Goal: Task Accomplishment & Management: Use online tool/utility

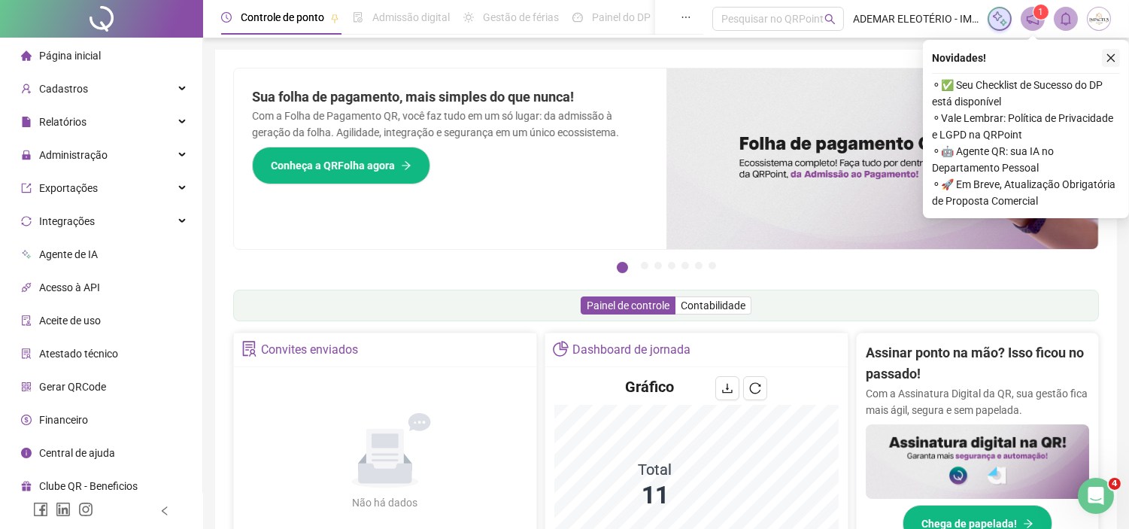
click at [1112, 62] on icon "close" at bounding box center [1111, 58] width 11 height 11
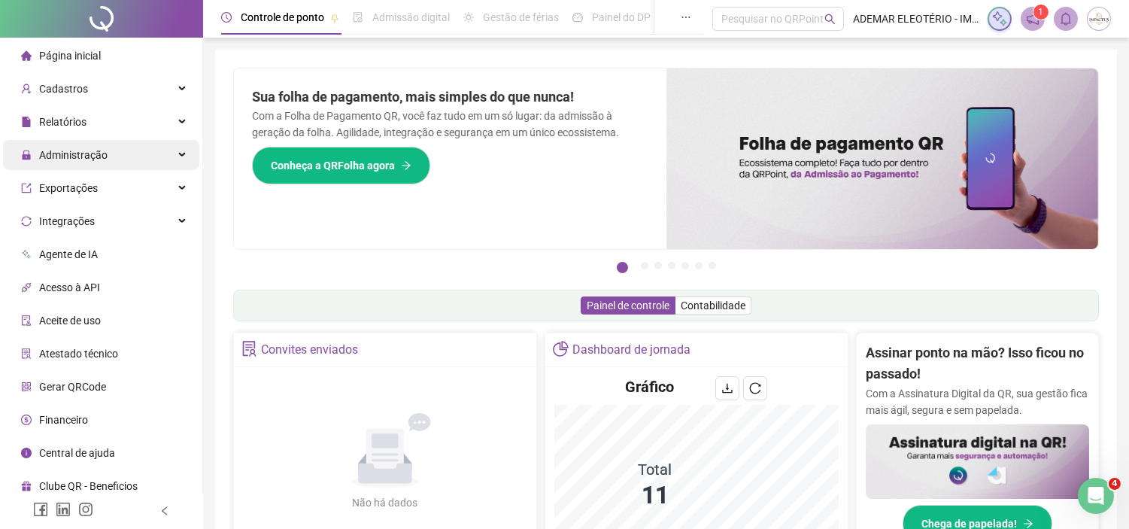
click at [128, 155] on div "Administração" at bounding box center [101, 155] width 196 height 30
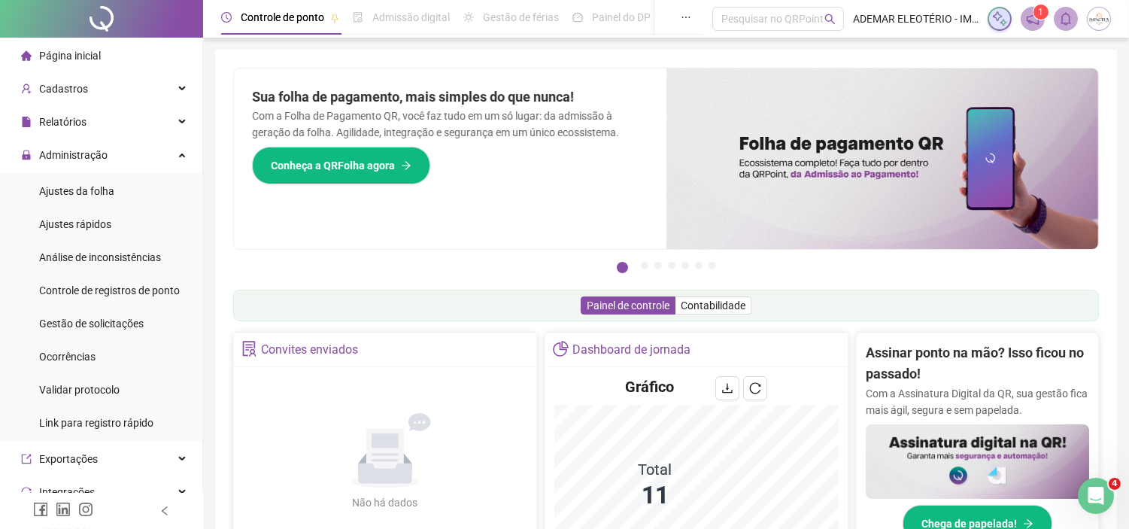
click at [1093, 24] on img at bounding box center [1099, 19] width 23 height 23
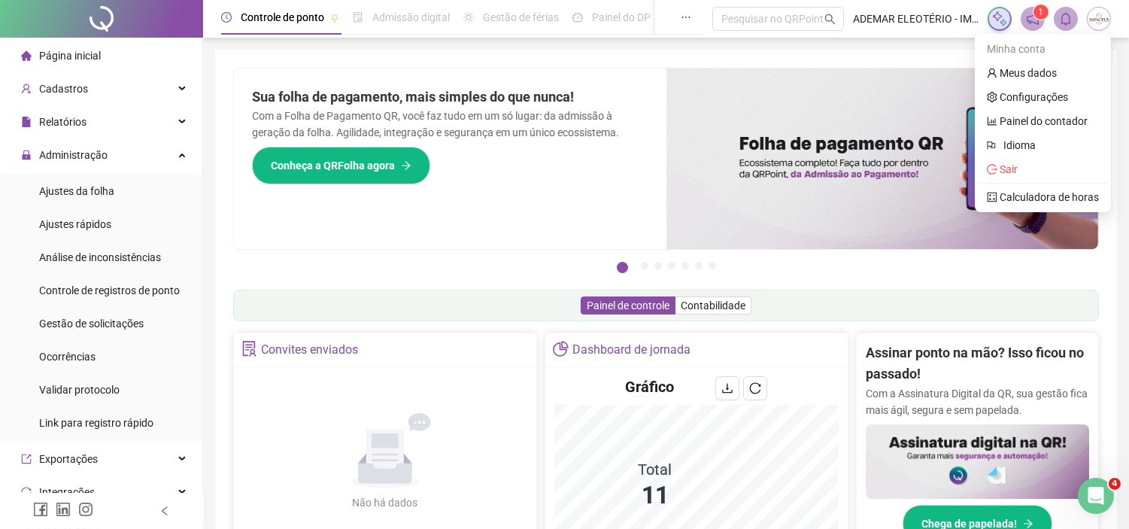
click at [1093, 23] on img at bounding box center [1099, 19] width 23 height 23
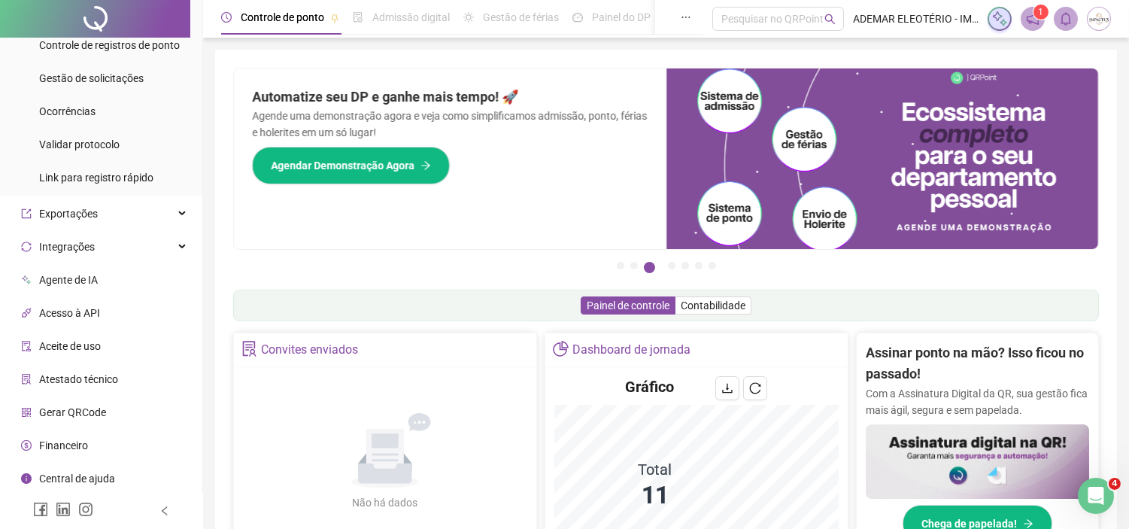
click at [1103, 21] on img at bounding box center [1099, 19] width 23 height 23
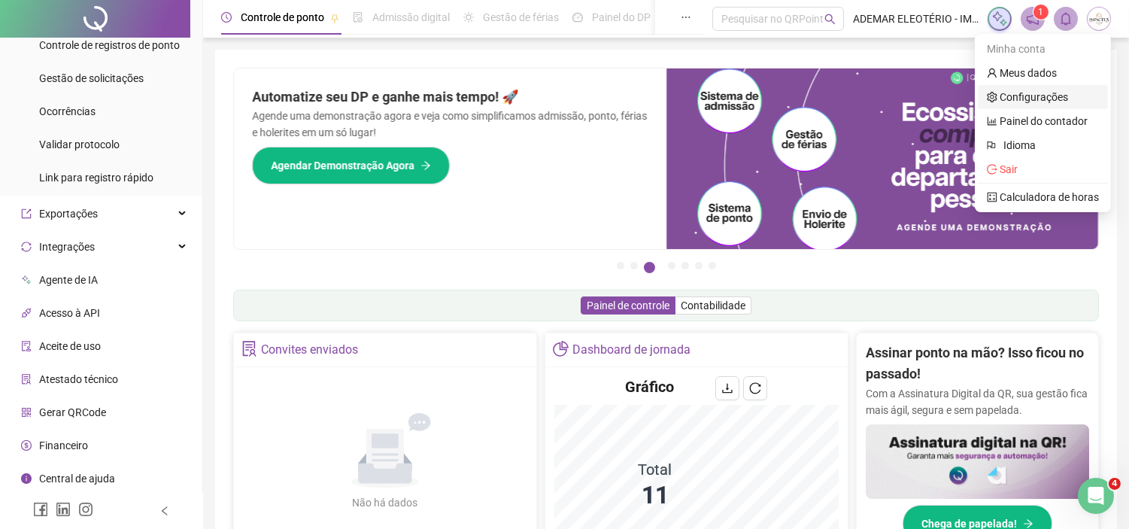
click at [1037, 93] on link "Configurações" at bounding box center [1027, 97] width 81 height 12
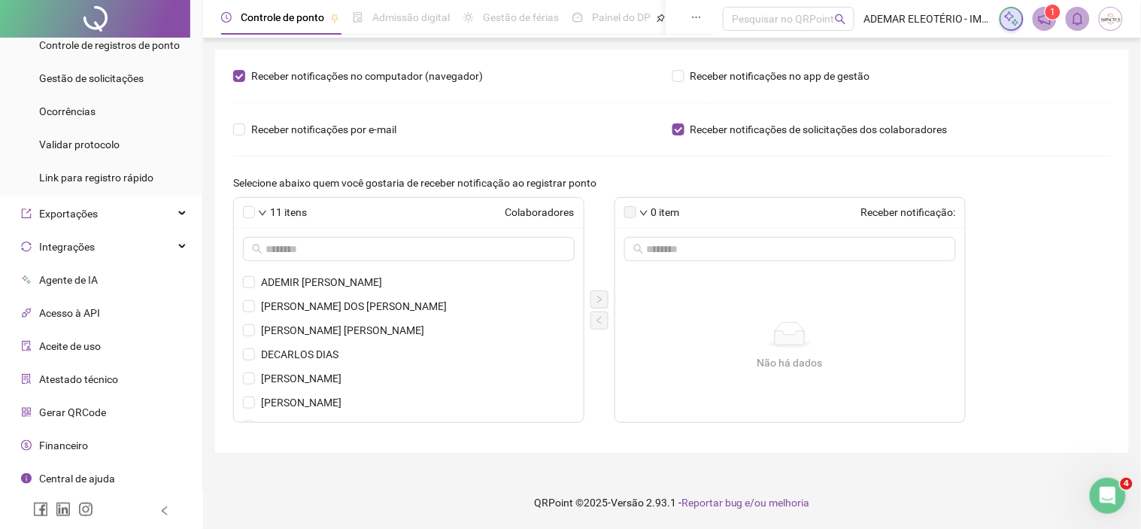
click at [174, 500] on div at bounding box center [101, 511] width 203 height 36
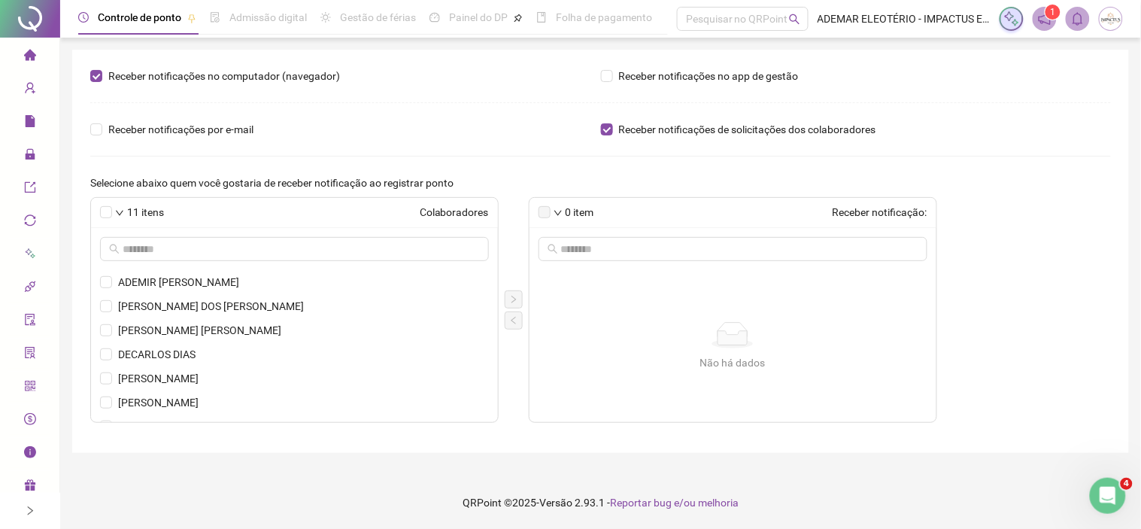
click at [28, 500] on icon "right" at bounding box center [30, 511] width 11 height 11
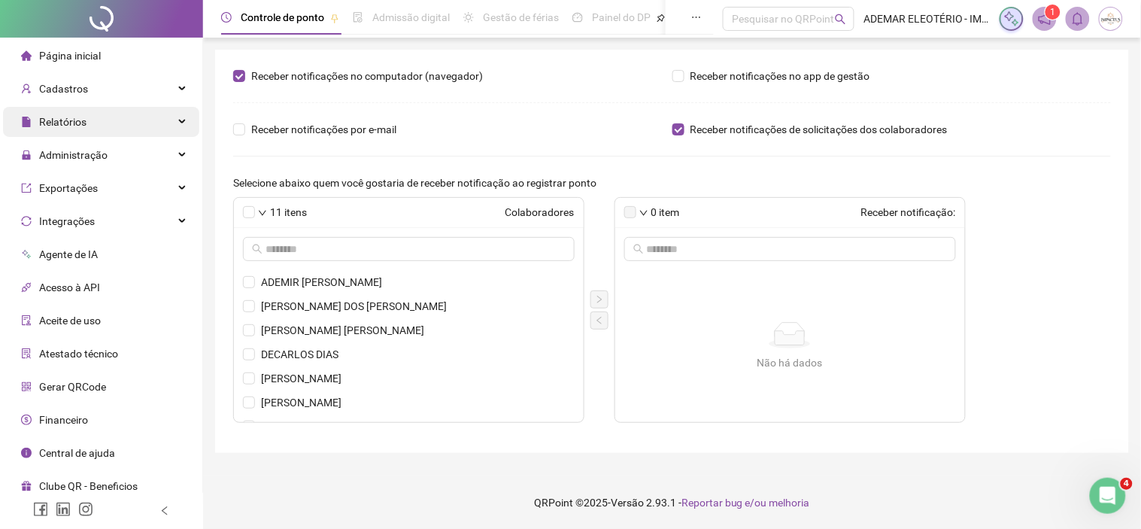
click at [175, 115] on div "Relatórios" at bounding box center [101, 122] width 196 height 30
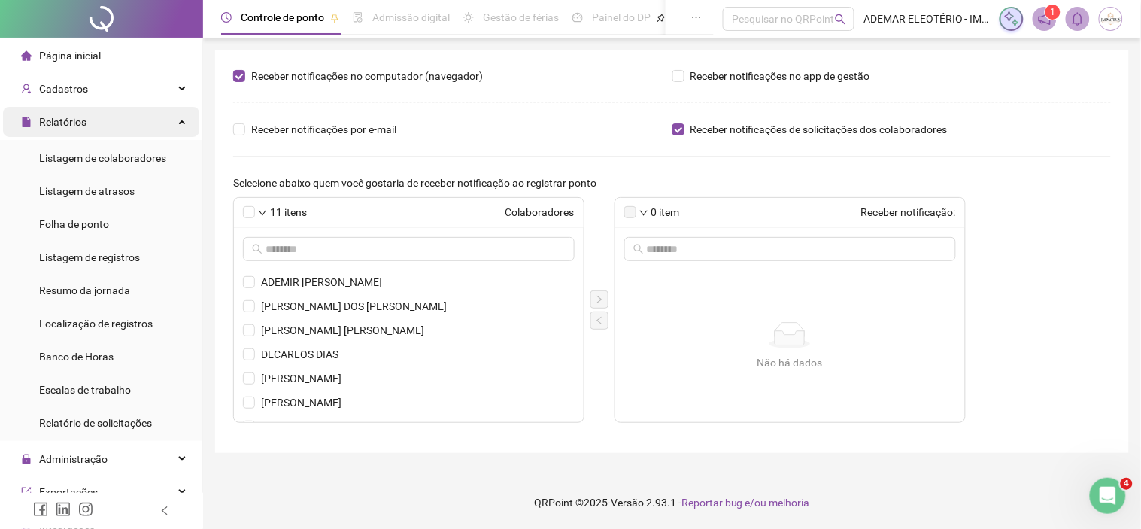
click at [175, 115] on div "Relatórios" at bounding box center [101, 122] width 196 height 30
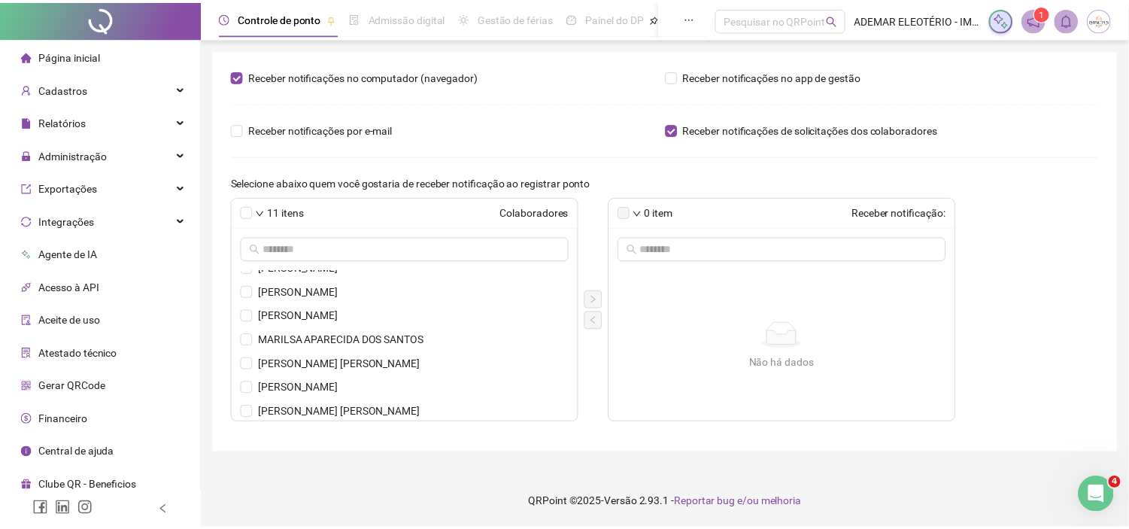
scroll to position [113, 0]
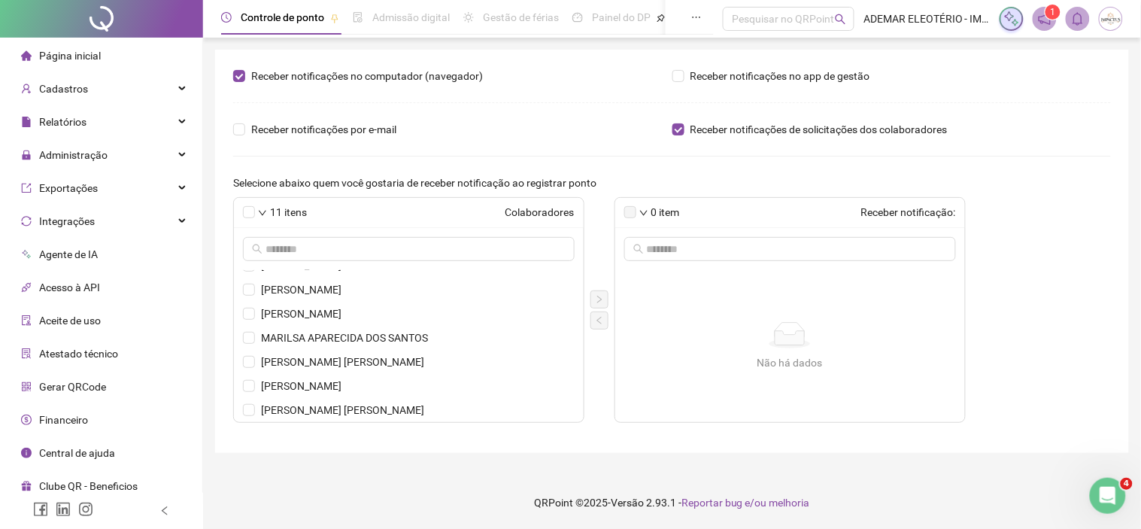
click at [77, 55] on span "Página inicial" at bounding box center [70, 56] width 62 height 12
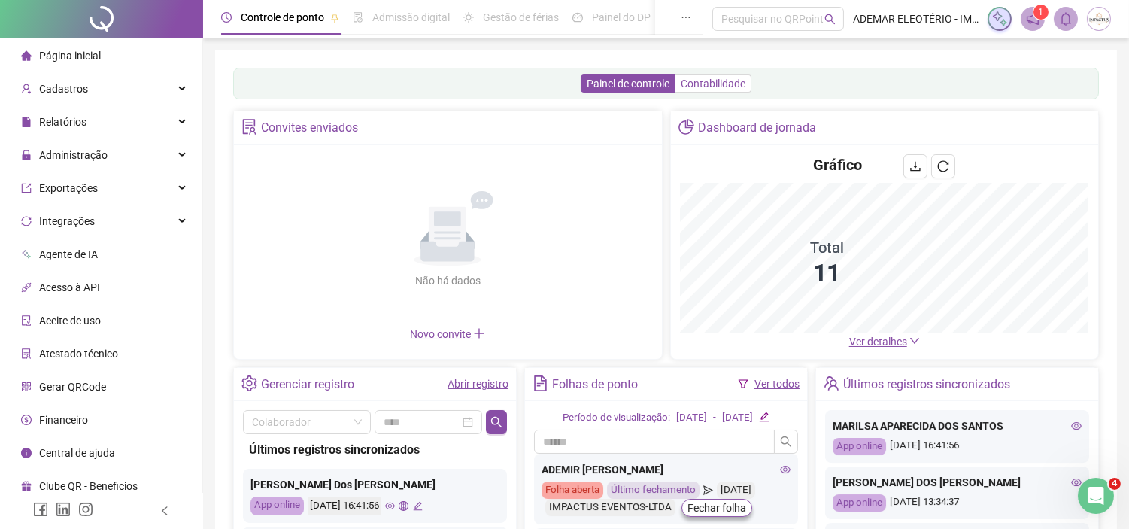
click at [709, 89] on span "Contabilidade" at bounding box center [713, 83] width 65 height 12
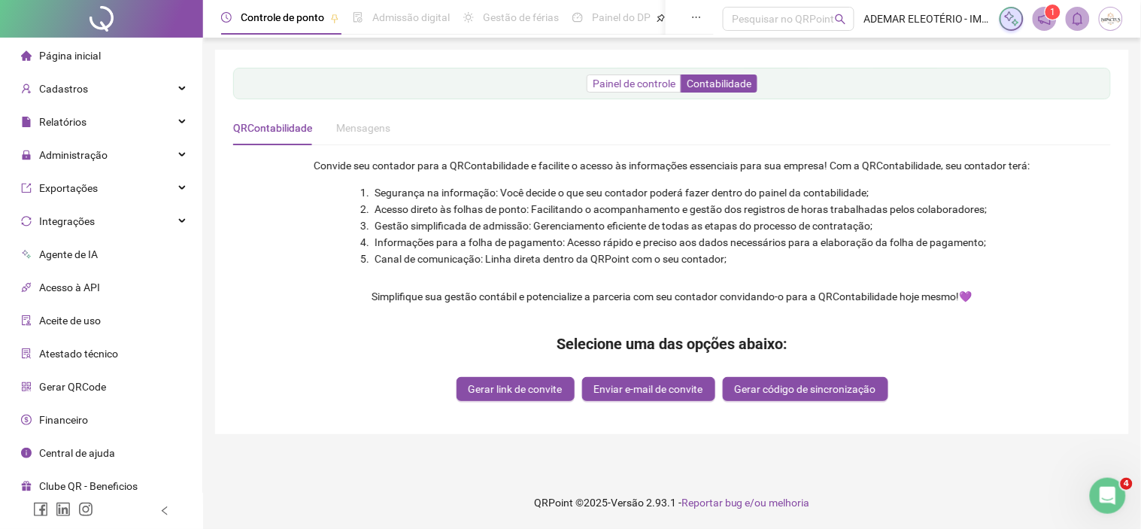
click at [618, 84] on span "Painel de controle" at bounding box center [634, 83] width 83 height 12
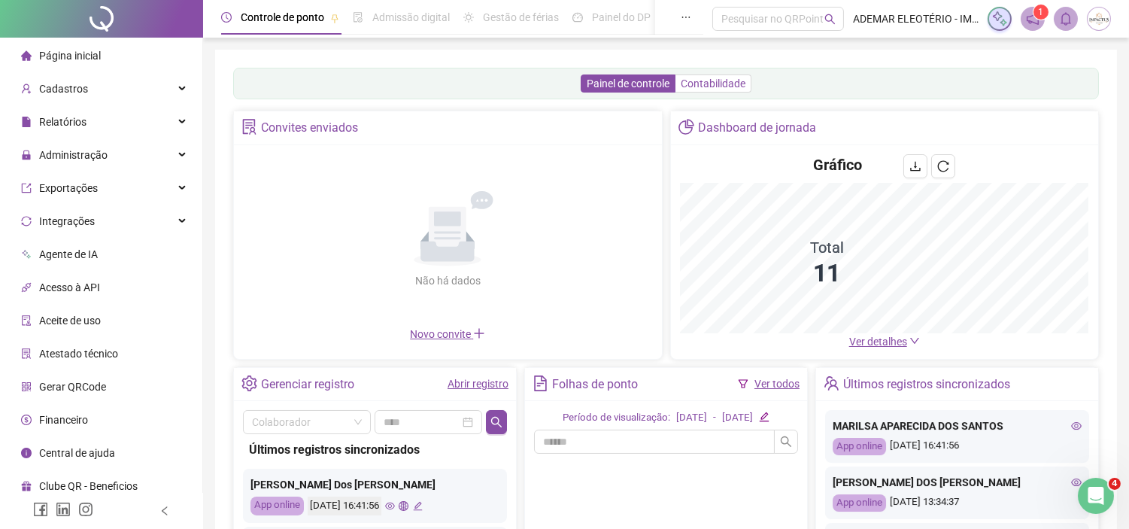
click at [709, 85] on span "Contabilidade" at bounding box center [713, 83] width 65 height 12
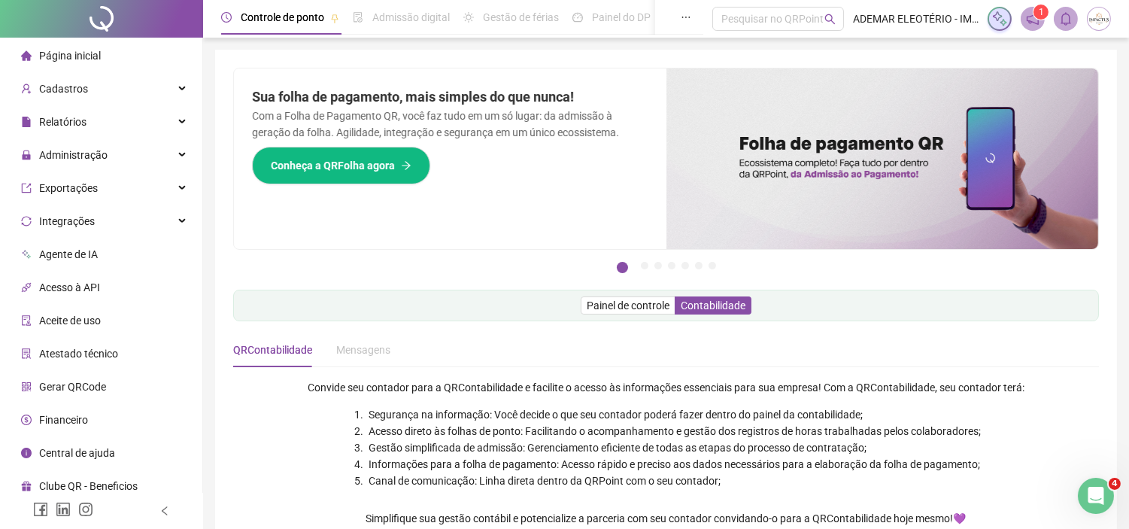
scroll to position [191, 0]
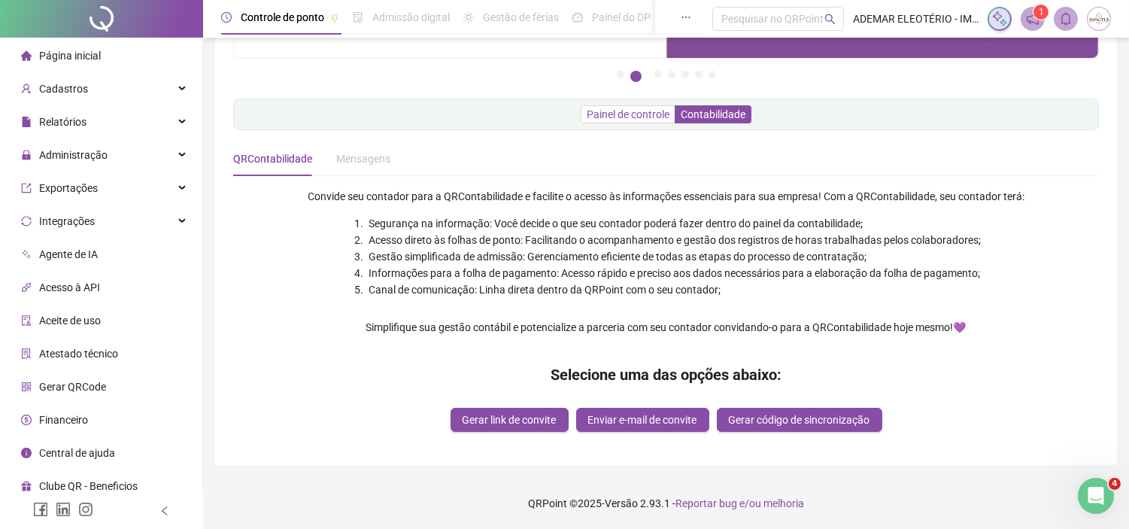
click at [627, 120] on span "Painel de controle" at bounding box center [628, 114] width 83 height 12
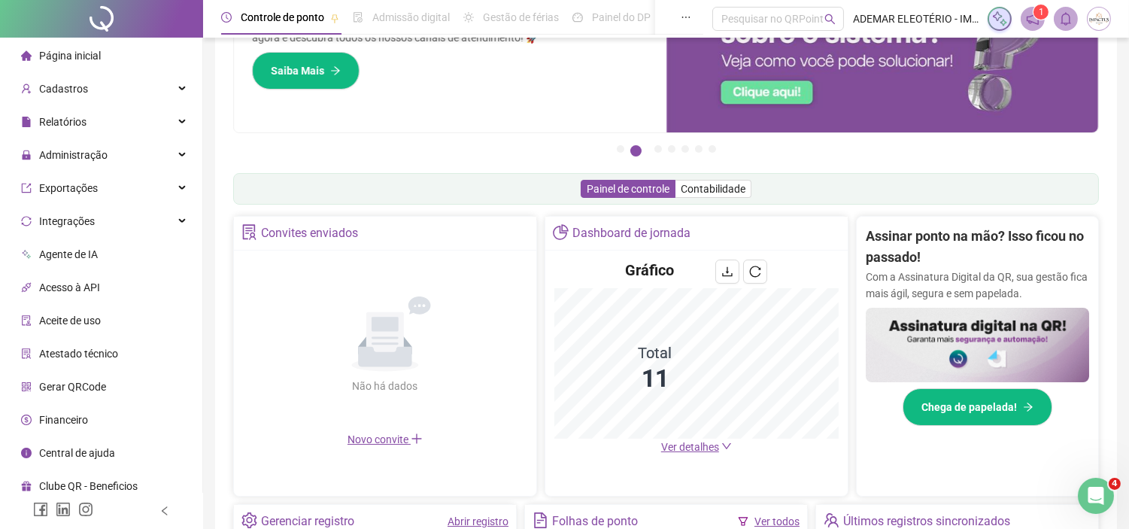
scroll to position [0, 0]
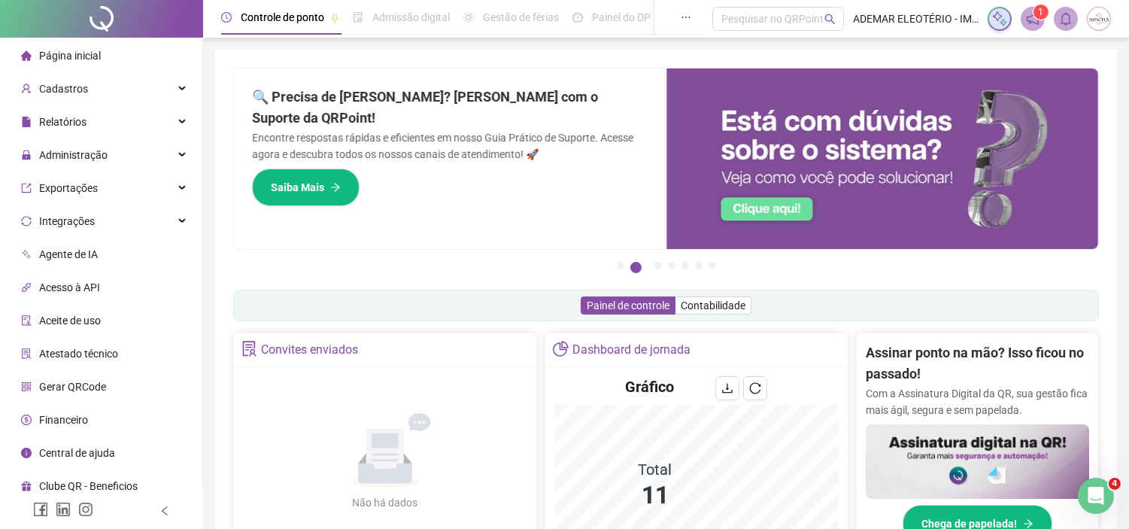
click at [72, 62] on span "Página inicial" at bounding box center [70, 56] width 62 height 12
click at [1106, 12] on img at bounding box center [1099, 19] width 23 height 23
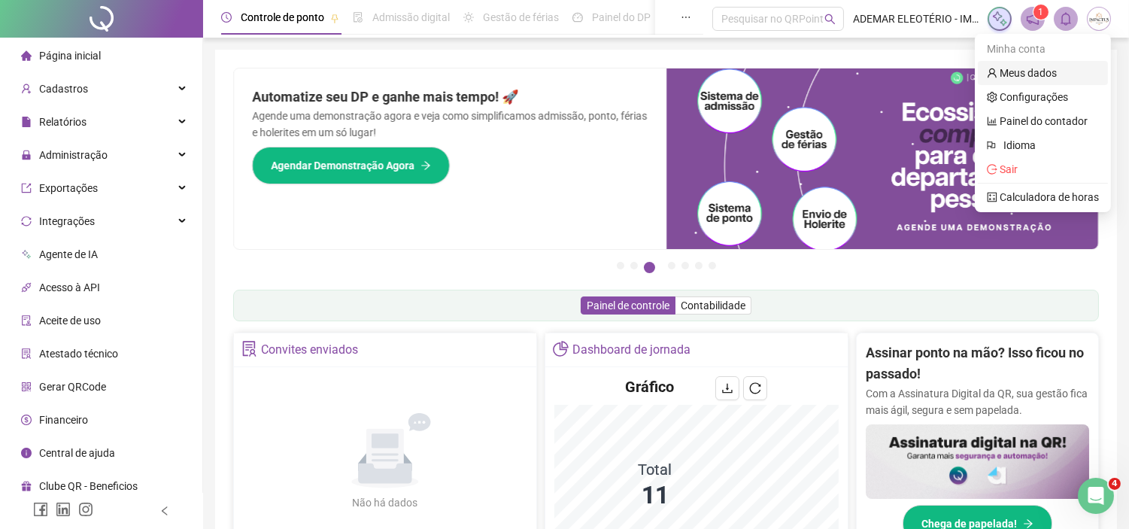
click at [1031, 70] on link "Meus dados" at bounding box center [1022, 73] width 70 height 12
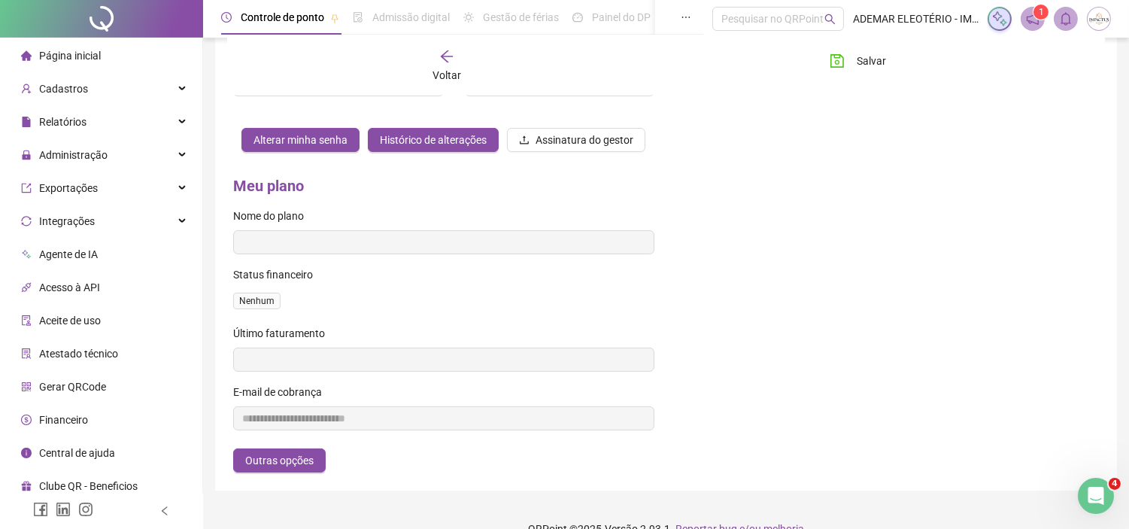
scroll to position [497, 0]
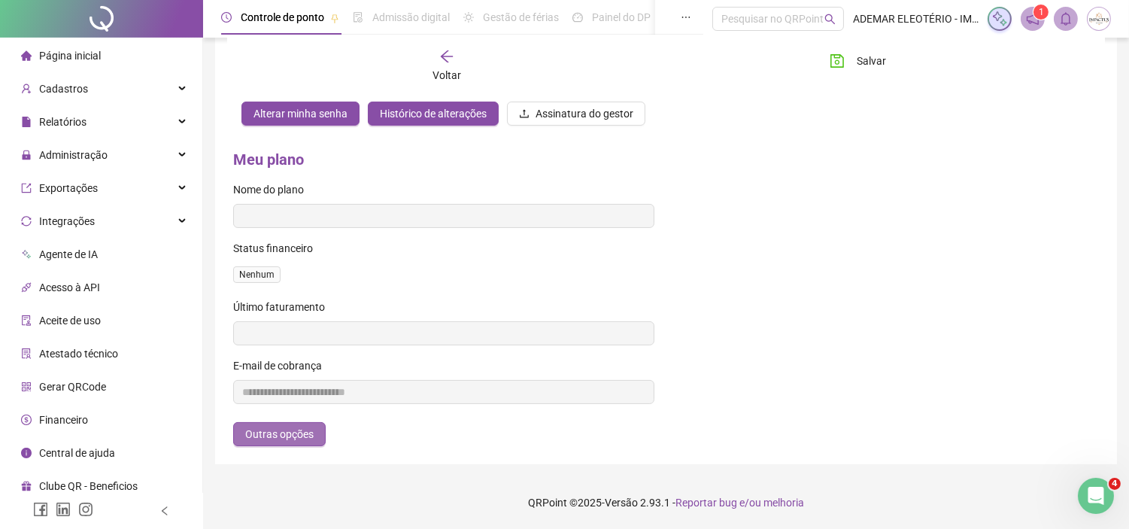
click at [259, 434] on span "Outras opções" at bounding box center [279, 434] width 68 height 17
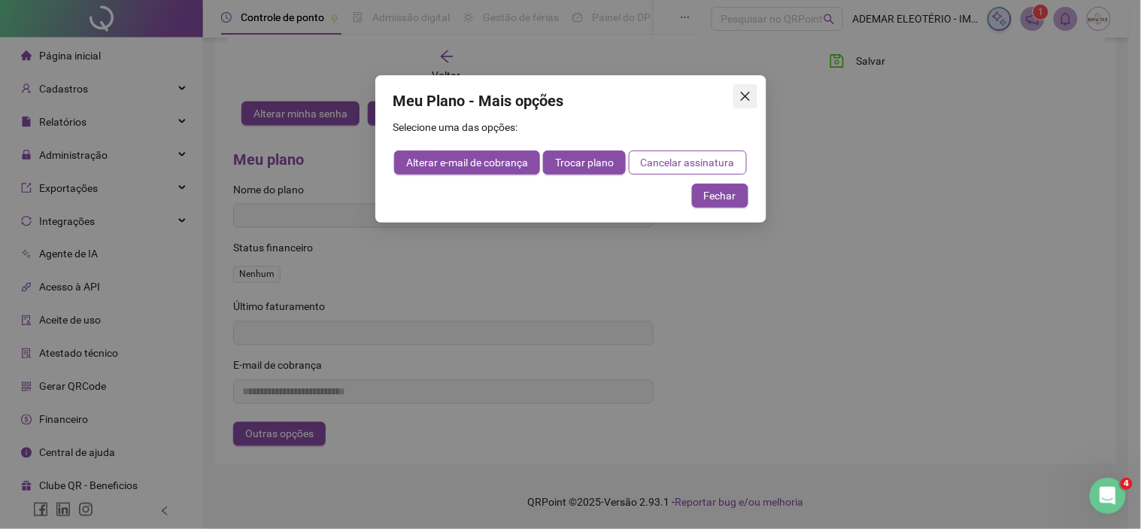
click at [741, 99] on icon "close" at bounding box center [746, 96] width 12 height 12
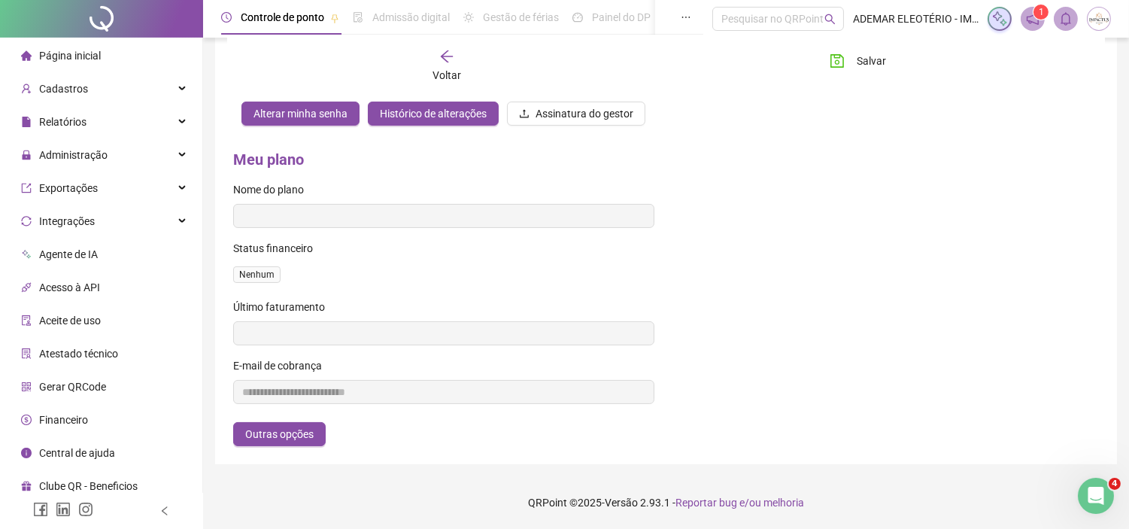
click at [63, 417] on span "Financeiro" at bounding box center [63, 420] width 49 height 12
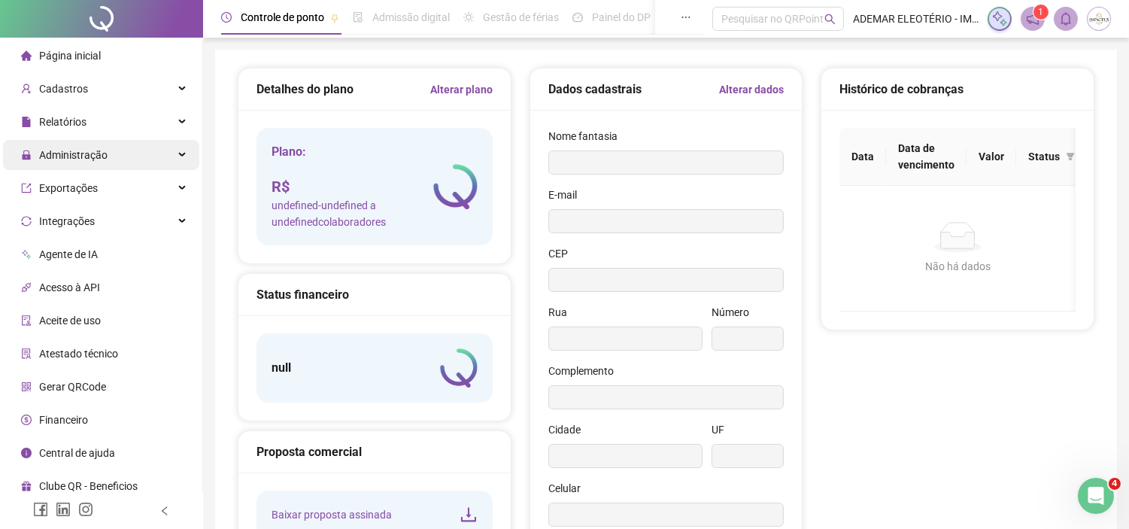
click at [144, 160] on div "Administração" at bounding box center [101, 155] width 196 height 30
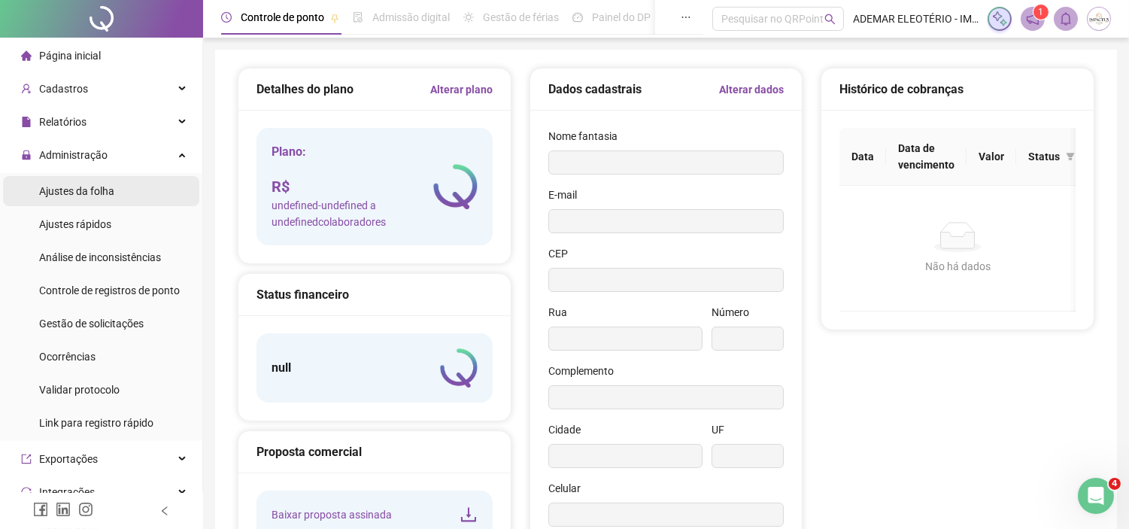
click at [120, 200] on li "Ajustes da folha" at bounding box center [101, 191] width 196 height 30
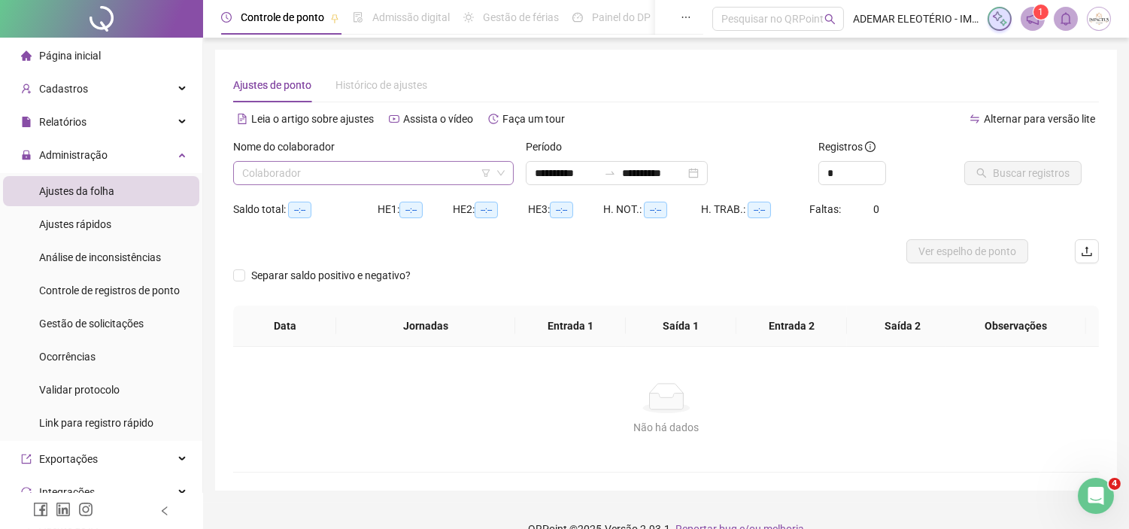
type input "**********"
click at [381, 168] on input "search" at bounding box center [366, 173] width 249 height 23
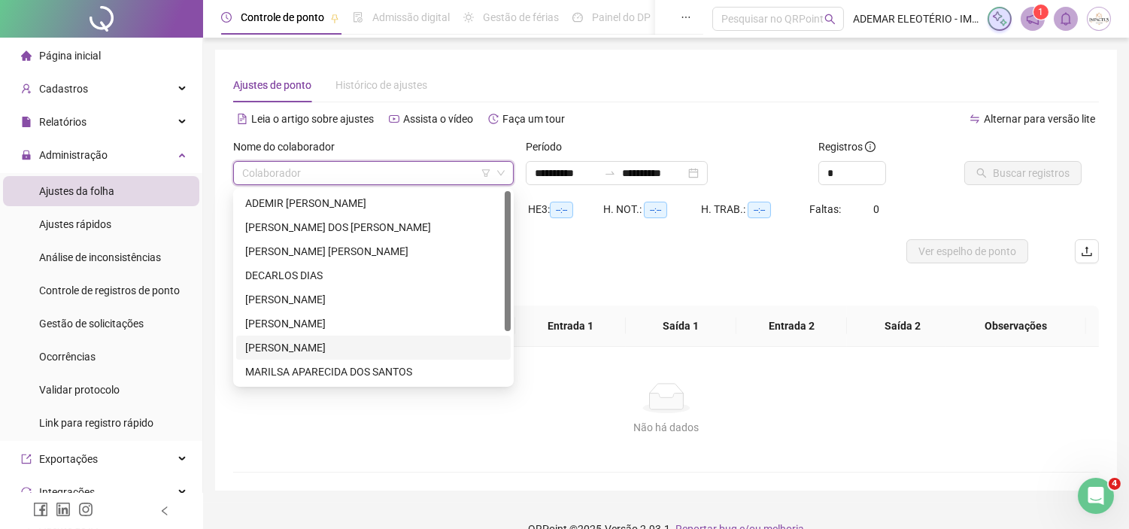
scroll to position [71, 0]
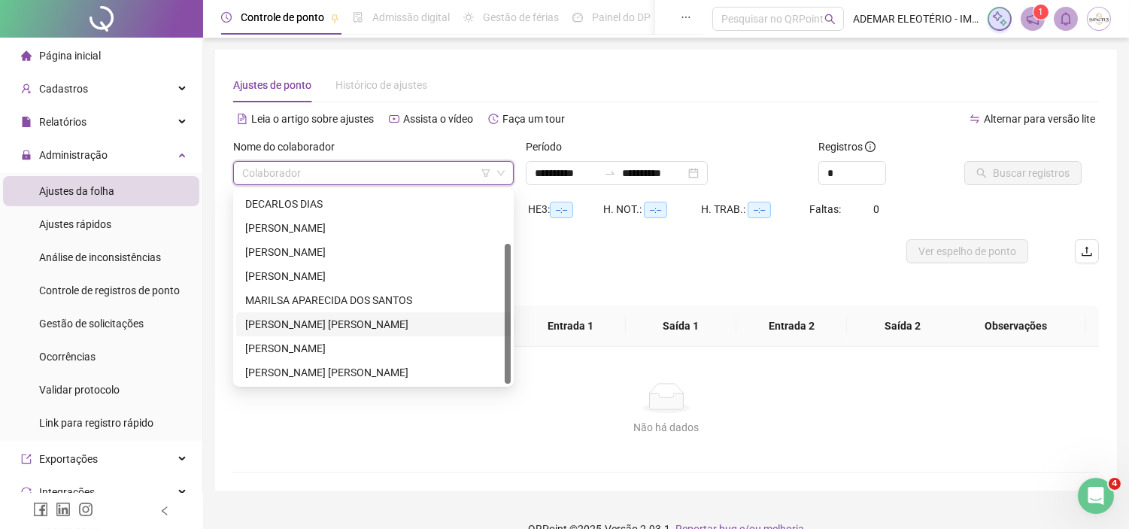
click at [336, 319] on div "[PERSON_NAME] [PERSON_NAME]" at bounding box center [373, 324] width 257 height 17
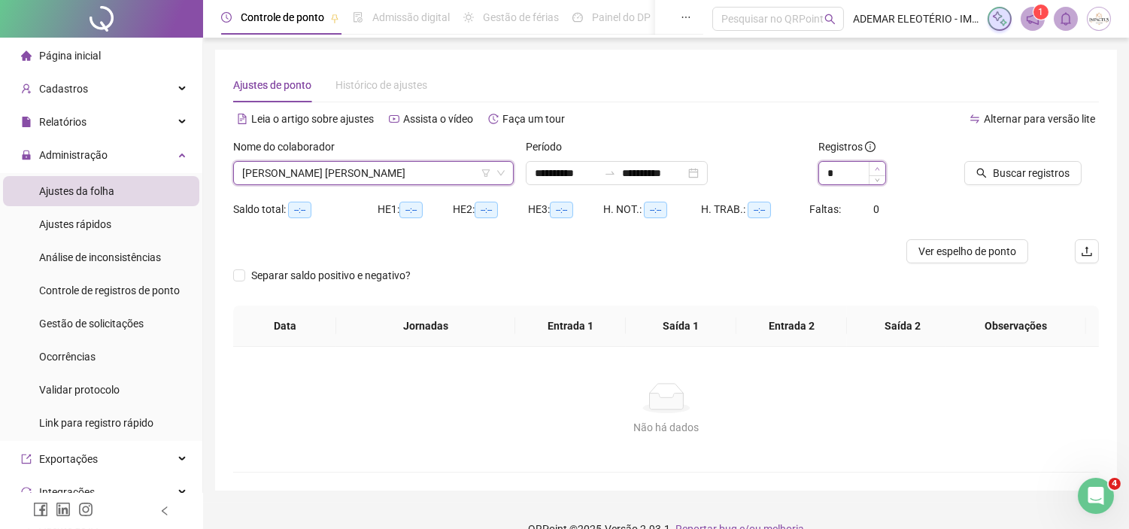
type input "*"
click at [881, 169] on span "Increase Value" at bounding box center [877, 169] width 17 height 14
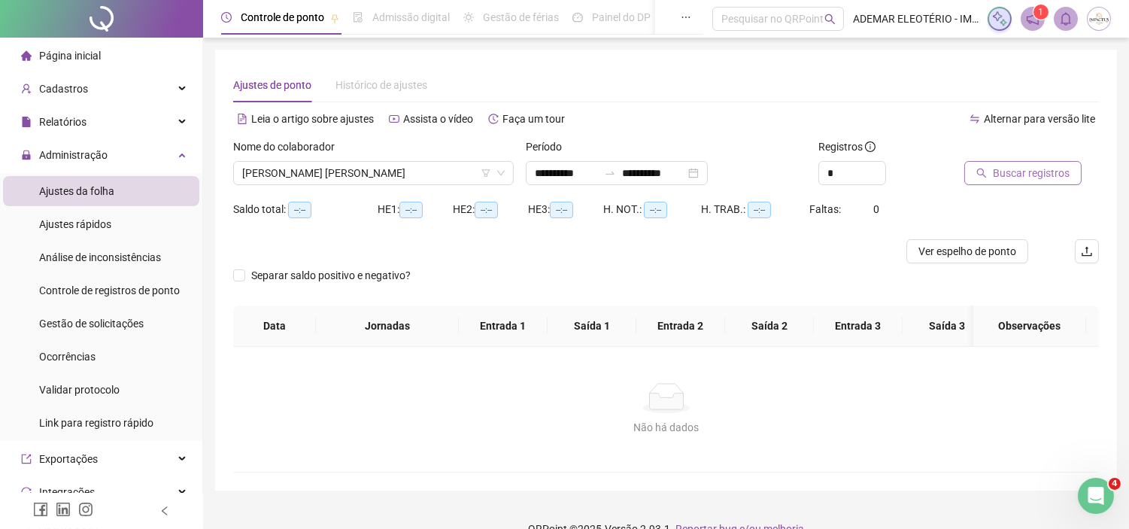
click at [1077, 163] on button "Buscar registros" at bounding box center [1022, 173] width 117 height 24
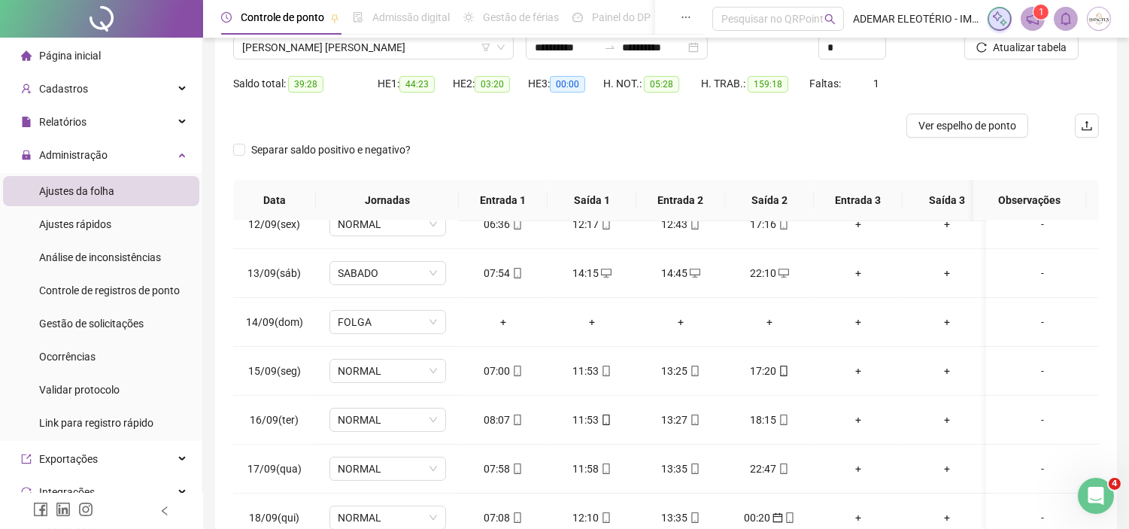
scroll to position [116, 0]
